Goal: Transaction & Acquisition: Purchase product/service

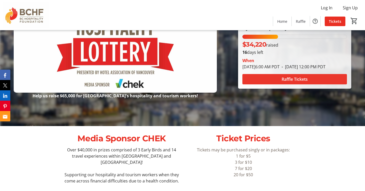
scroll to position [66, 0]
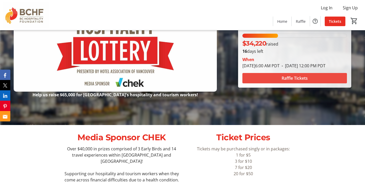
click at [280, 83] on span at bounding box center [295, 78] width 105 height 12
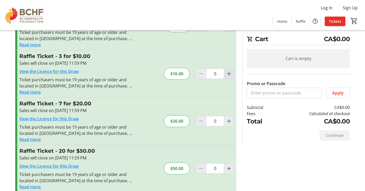
scroll to position [47, 0]
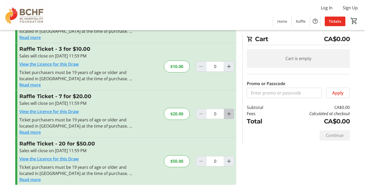
click at [227, 113] on mat-icon "Increment by one" at bounding box center [229, 114] width 6 height 6
type input "1"
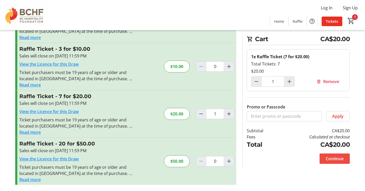
click at [331, 158] on span "Continue" at bounding box center [335, 158] width 18 height 6
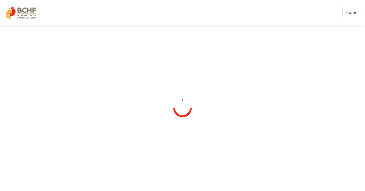
select select "CA"
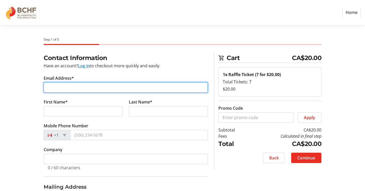
click at [129, 88] on input "Email Address*" at bounding box center [126, 87] width 164 height 10
type input "[PERSON_NAME][EMAIL_ADDRESS][DOMAIN_NAME]"
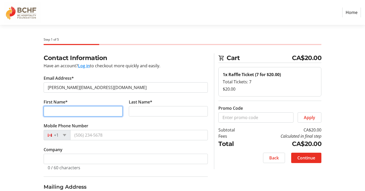
type input "[PERSON_NAME]"
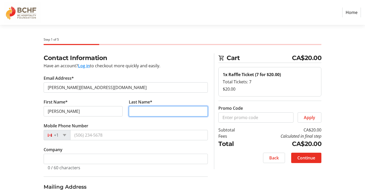
type input "[PERSON_NAME]"
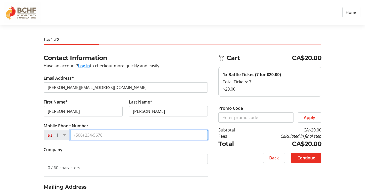
type input "[PHONE_NUMBER]"
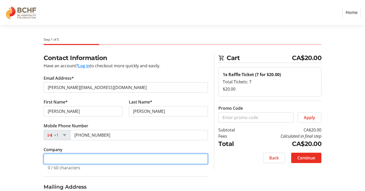
type input "[DOMAIN_NAME]"
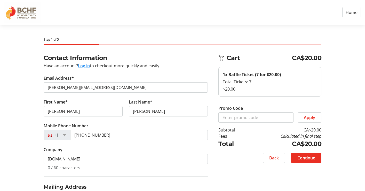
type input "[STREET_ADDRESS]"
type input "[PERSON_NAME]"
select select "BC"
type input "V1T 9G1"
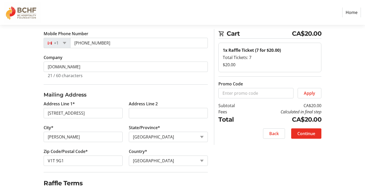
scroll to position [95, 0]
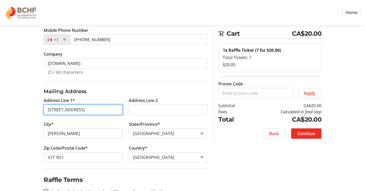
click at [112, 109] on input "[STREET_ADDRESS]" at bounding box center [83, 109] width 79 height 10
click at [108, 113] on input "[STREET_ADDRESS]" at bounding box center [83, 109] width 79 height 10
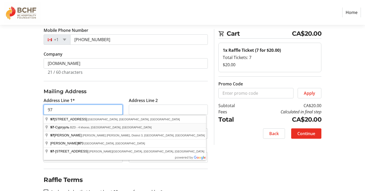
type input "[STREET_ADDRESS]"
click at [153, 145] on tr-form-field "Country* Country Country [GEOGRAPHIC_DATA] [GEOGRAPHIC_DATA] [GEOGRAPHIC_DATA] …" at bounding box center [168, 157] width 79 height 24
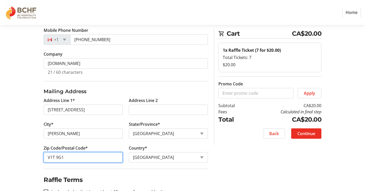
click at [76, 158] on input "V1T 9G1" at bounding box center [83, 157] width 79 height 10
click at [74, 157] on input "V1T 9G1" at bounding box center [83, 157] width 79 height 10
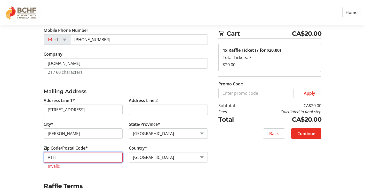
type input "V1H 1K9"
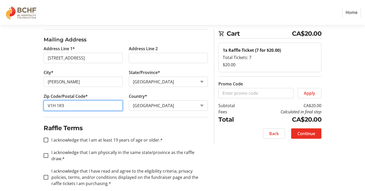
scroll to position [149, 0]
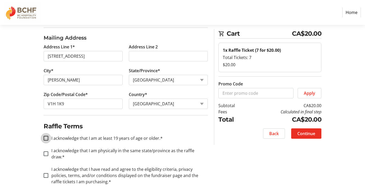
click at [46, 136] on input "I acknowledge that I am at least 19 years of age or older.*" at bounding box center [46, 138] width 5 height 5
checkbox input "true"
click at [45, 151] on input "I acknowledge that I am physically in the same state/province as the raffle dra…" at bounding box center [46, 153] width 5 height 5
checkbox input "true"
click at [45, 173] on input "I acknowledge that I have read and agree to the eligibility criteria, privacy p…" at bounding box center [46, 175] width 5 height 5
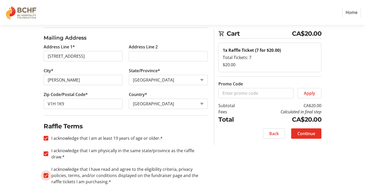
checkbox input "true"
click at [299, 134] on span "Continue" at bounding box center [307, 133] width 18 height 6
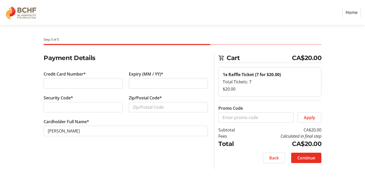
click at [48, 81] on iframe at bounding box center [83, 83] width 71 height 6
